Goal: Find specific page/section: Find specific page/section

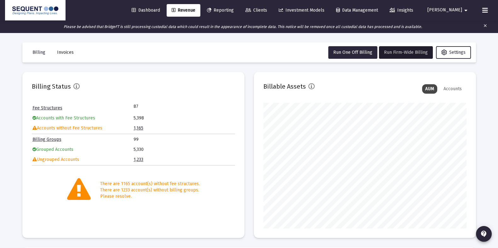
scroll to position [126, 203]
click at [483, 12] on icon at bounding box center [485, 11] width 6 height 8
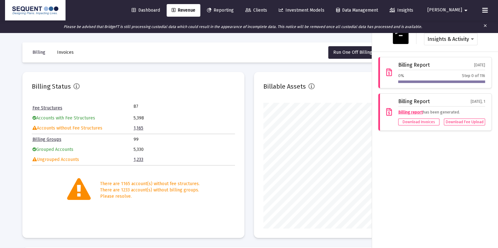
click at [195, 8] on span "Revenue" at bounding box center [184, 10] width 24 height 5
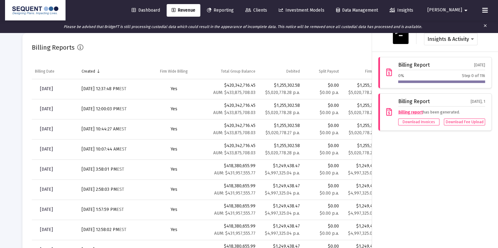
scroll to position [214, 0]
click at [32, 8] on img at bounding box center [35, 10] width 51 height 13
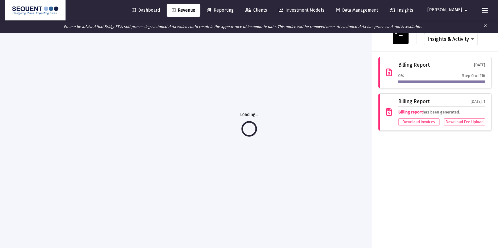
scroll to position [33, 0]
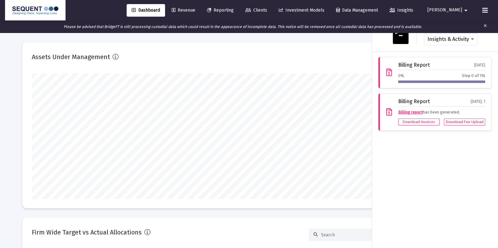
click at [32, 8] on img at bounding box center [35, 10] width 51 height 13
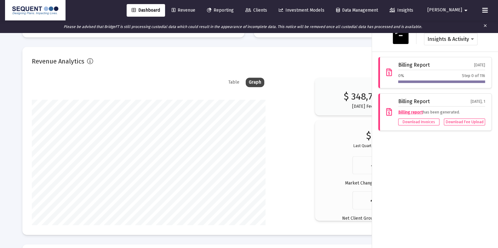
scroll to position [960, 0]
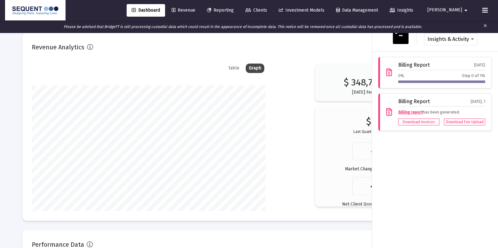
click at [485, 27] on mat-icon "clear" at bounding box center [484, 26] width 5 height 9
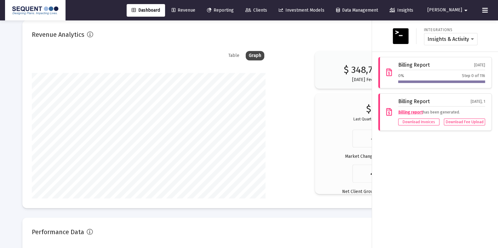
scroll to position [947, 0]
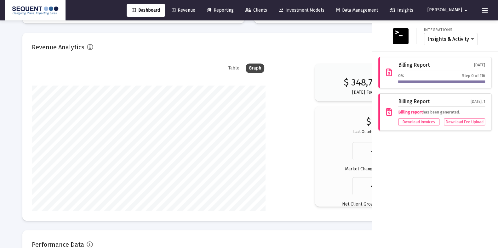
click at [485, 27] on div "Integrations Insights & Activity Wealthbox" at bounding box center [434, 35] width 121 height 21
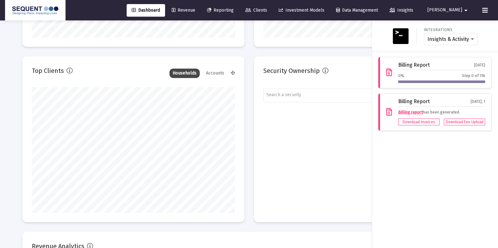
scroll to position [733, 0]
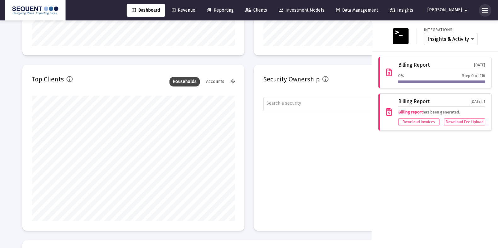
click at [485, 8] on icon at bounding box center [485, 11] width 6 height 8
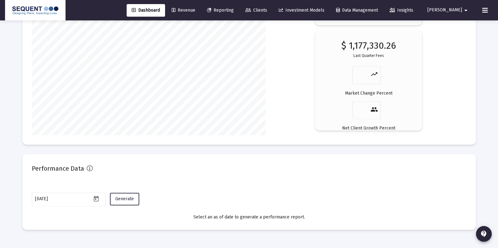
scroll to position [1024, 0]
click at [338, 132] on div "$ 1,177,330.26 Last Quarter Fees trending_up Market Change Percent people Net C…" at bounding box center [368, 88] width 88 height 93
click at [200, 15] on link "Revenue" at bounding box center [183, 10] width 34 height 13
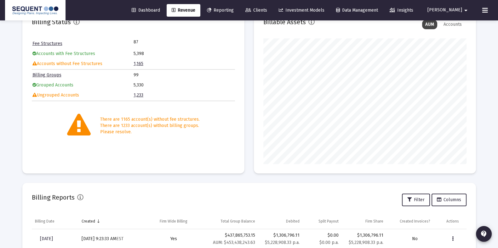
scroll to position [180, 0]
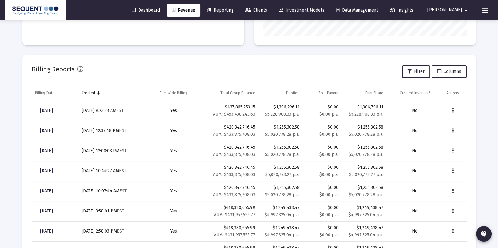
click at [214, 71] on div "Billing Reports Filter Columns" at bounding box center [249, 71] width 434 height 15
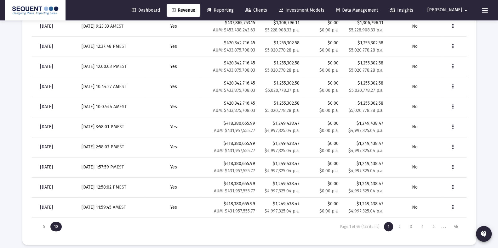
scroll to position [270, 0]
